Goal: Information Seeking & Learning: Check status

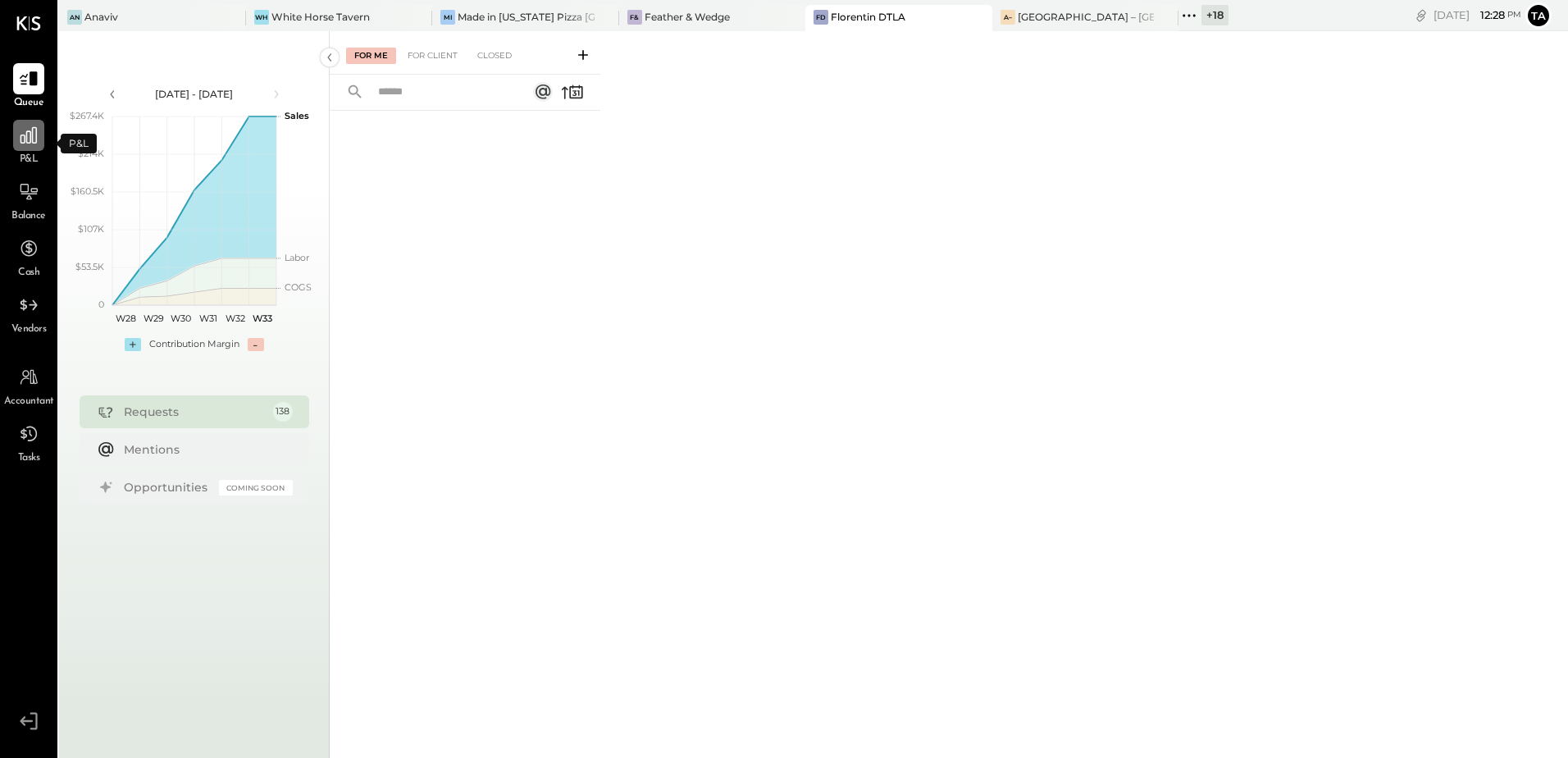
click at [21, 145] on icon at bounding box center [29, 135] width 21 height 21
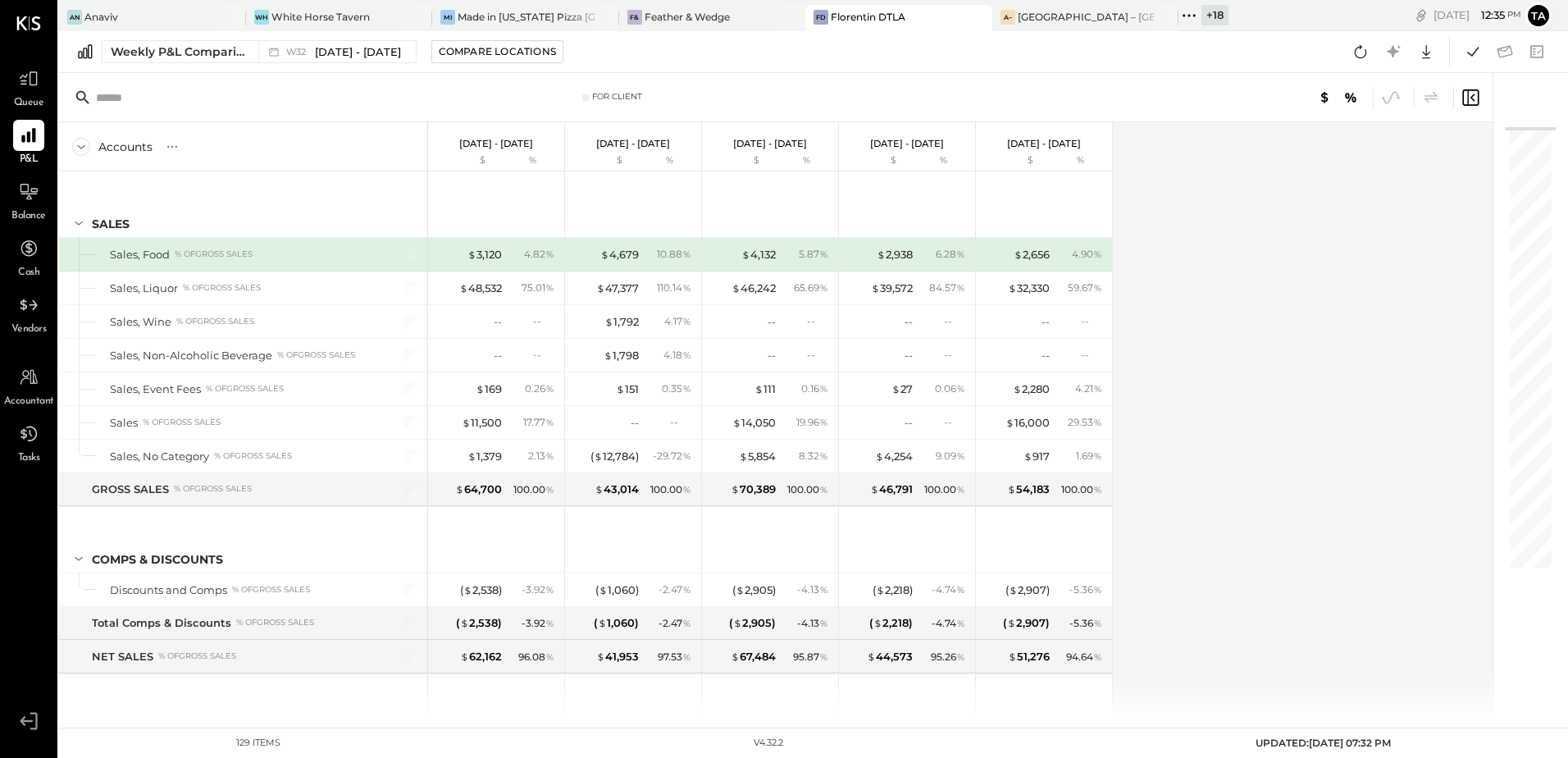
drag, startPoint x: 1187, startPoint y: 248, endPoint x: 1171, endPoint y: 249, distance: 16.0
click at [1187, 248] on div "Accounts S % GL [DATE] - [DATE] $ % [DATE] - [DATE] $ % [DATE] - [DATE] $ % [DA…" at bounding box center [777, 419] width 1436 height 596
click at [781, 19] on icon at bounding box center [791, 17] width 20 height 19
